Goal: Task Accomplishment & Management: Manage account settings

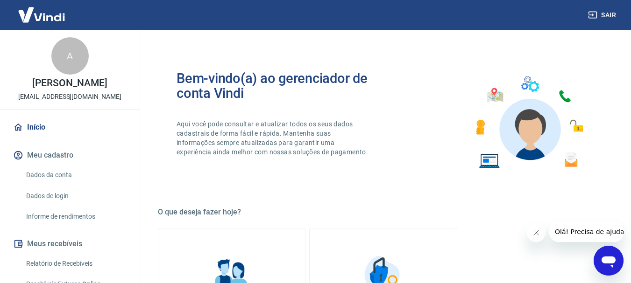
scroll to position [187, 0]
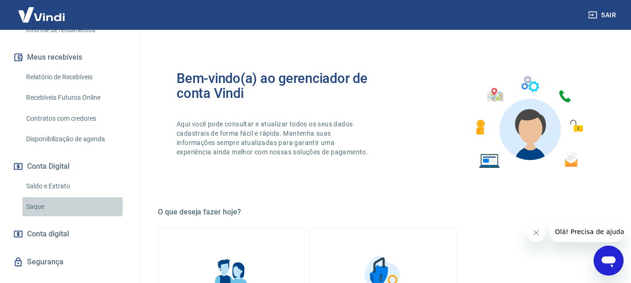
click at [35, 206] on link "Saque" at bounding box center [75, 206] width 106 height 19
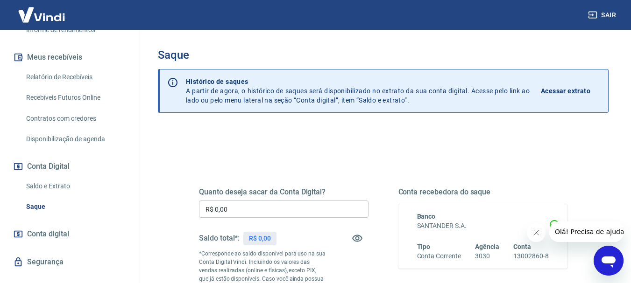
click at [303, 200] on div "Quanto deseja sacar da Conta Digital? R$ 0,00 ​ Saldo total*: R$ 0,00 *Correspo…" at bounding box center [283, 254] width 169 height 133
click at [307, 208] on input "R$ 0,00" at bounding box center [283, 209] width 169 height 17
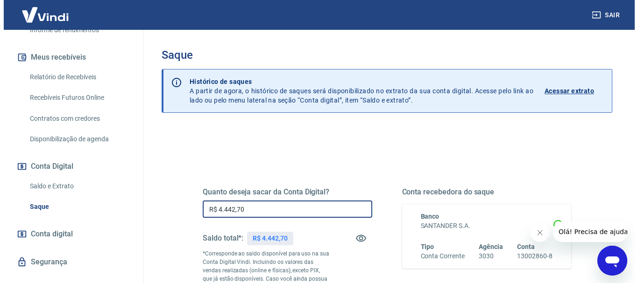
scroll to position [140, 0]
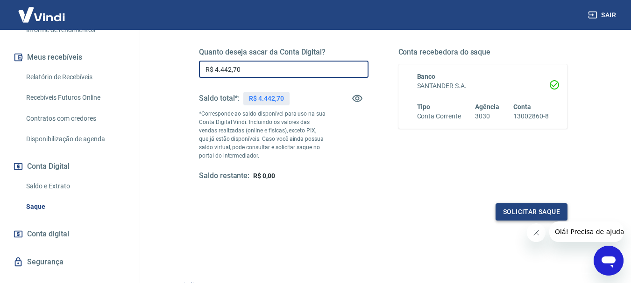
type input "R$ 4.442,70"
click at [546, 214] on button "Solicitar saque" at bounding box center [531, 212] width 72 height 17
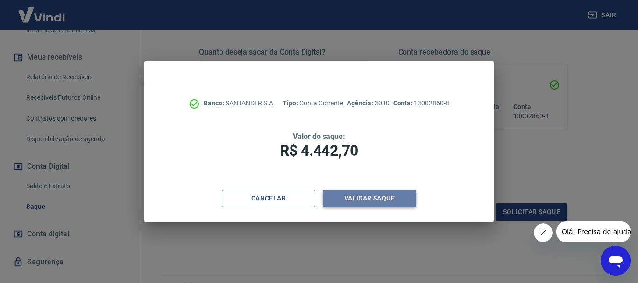
click at [363, 198] on button "Validar saque" at bounding box center [369, 198] width 93 height 17
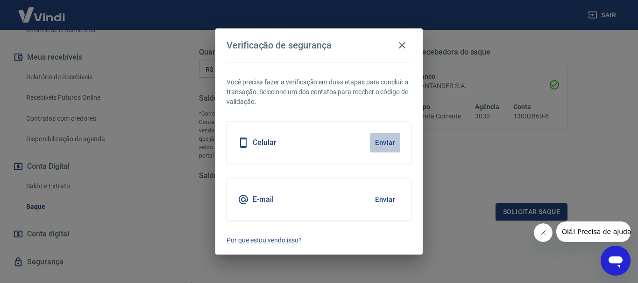
click at [384, 140] on button "Enviar" at bounding box center [385, 143] width 30 height 20
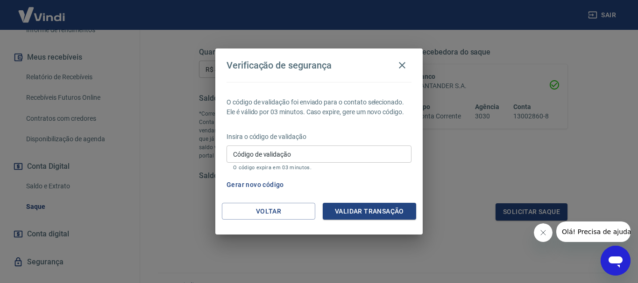
click at [333, 154] on input "Código de validação" at bounding box center [318, 154] width 185 height 17
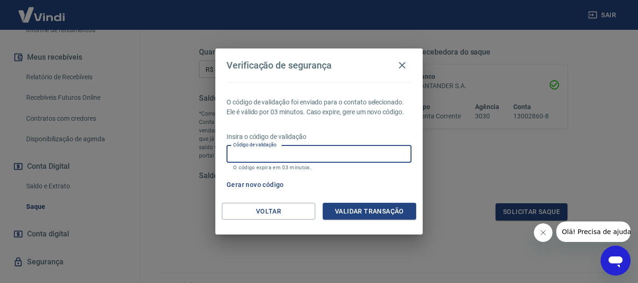
click at [291, 162] on input "Código de validação" at bounding box center [318, 154] width 185 height 17
click at [372, 148] on input "Código de validação" at bounding box center [318, 154] width 185 height 17
type input "624636"
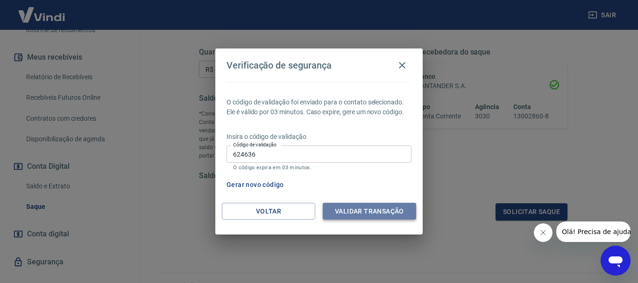
click at [379, 204] on button "Validar transação" at bounding box center [369, 211] width 93 height 17
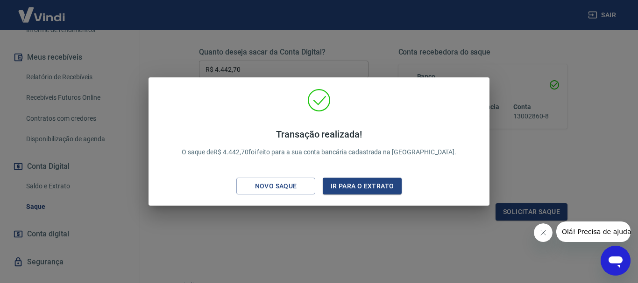
click at [361, 238] on div "Transação realizada! O saque de R$ 4.442,70 foi feito para a sua conta bancária…" at bounding box center [319, 141] width 638 height 283
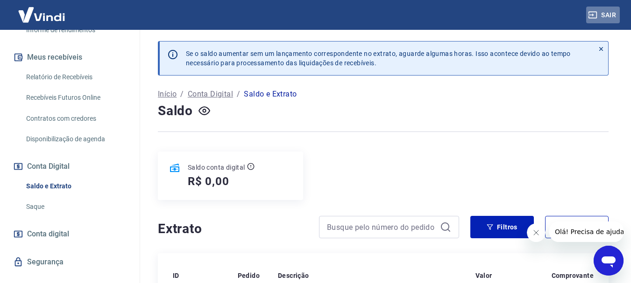
click at [606, 14] on button "Sair" at bounding box center [603, 15] width 34 height 17
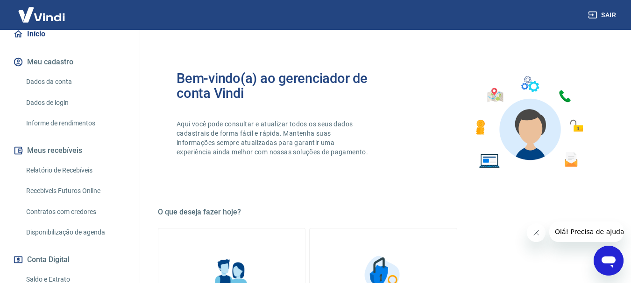
scroll to position [187, 0]
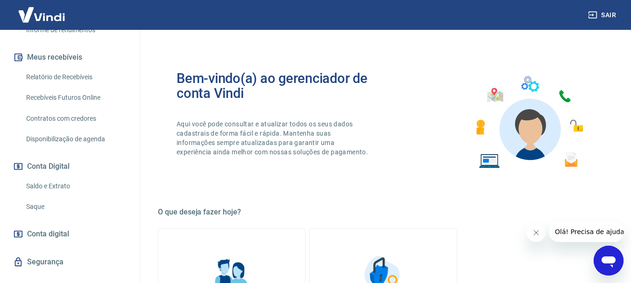
click at [38, 209] on link "Saque" at bounding box center [75, 206] width 106 height 19
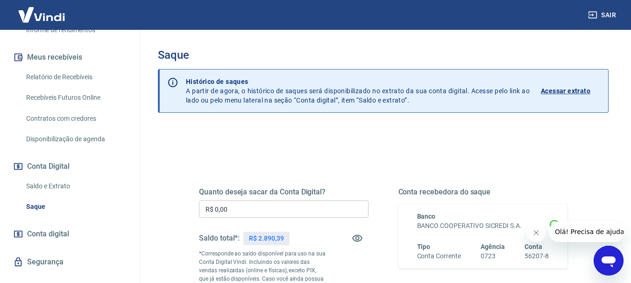
click at [347, 207] on input "R$ 0,00" at bounding box center [283, 209] width 169 height 17
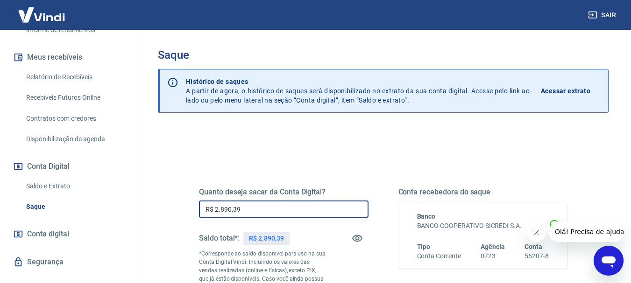
scroll to position [140, 0]
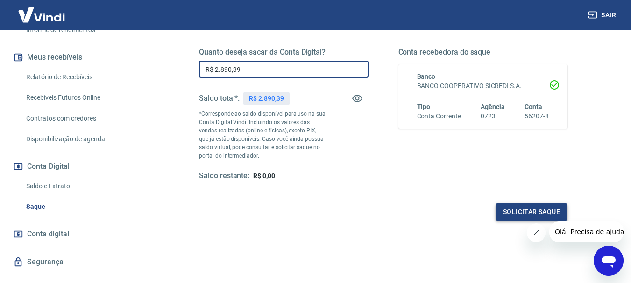
type input "R$ 2.890,39"
click at [534, 213] on button "Solicitar saque" at bounding box center [531, 212] width 72 height 17
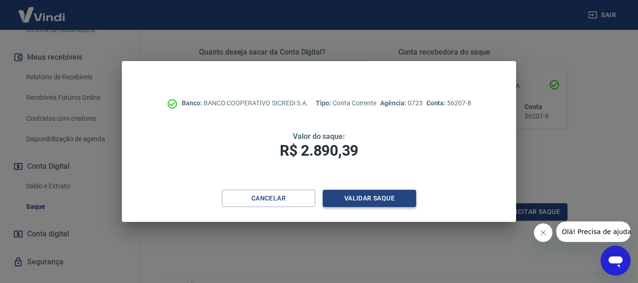
click at [391, 193] on button "Validar saque" at bounding box center [369, 198] width 93 height 17
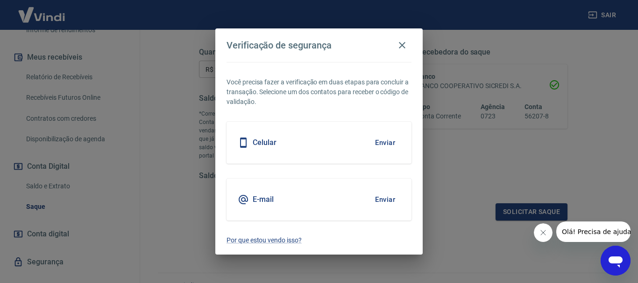
click at [378, 143] on button "Enviar" at bounding box center [385, 143] width 30 height 20
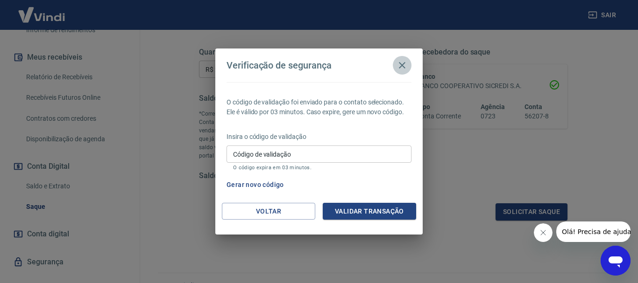
click at [398, 65] on icon "button" at bounding box center [401, 65] width 11 height 11
